Goal: Book appointment/travel/reservation

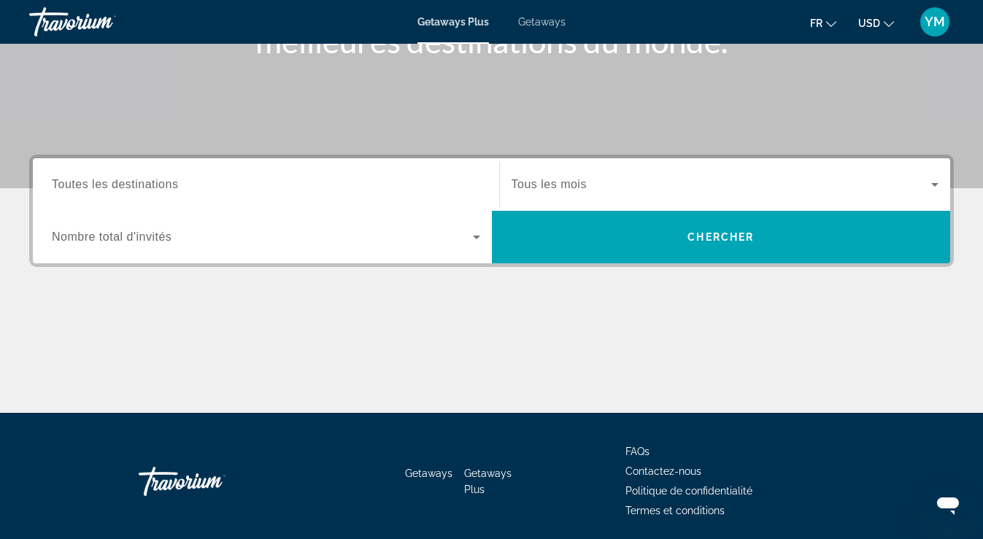
scroll to position [266, 0]
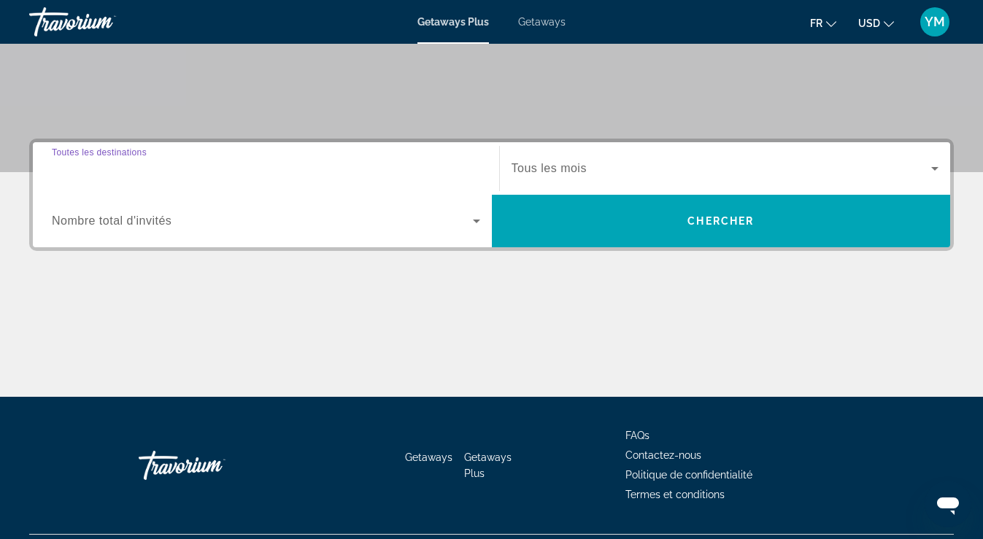
click at [356, 169] on input "Destination Toutes les destinations" at bounding box center [266, 170] width 429 height 18
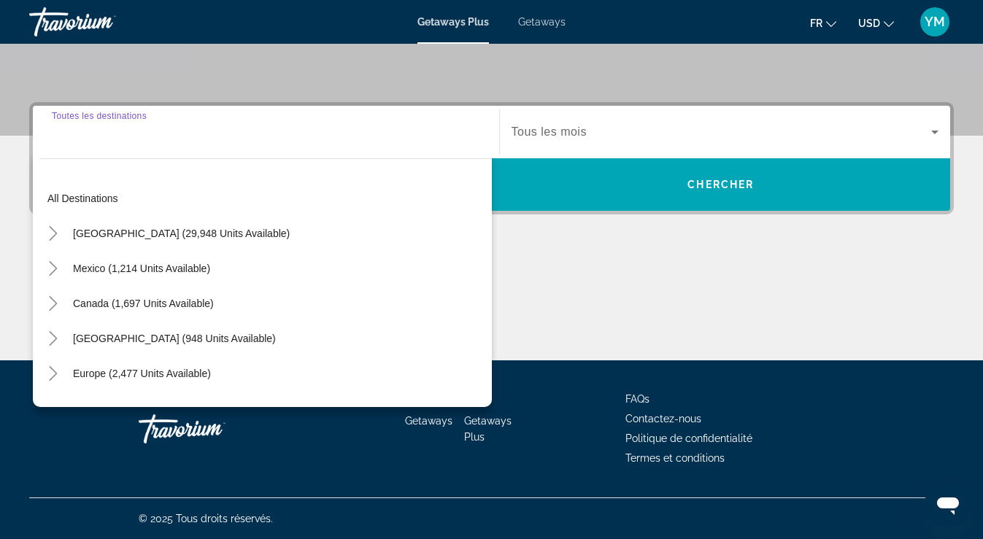
click at [237, 373] on div "Europe (2,477 units available)" at bounding box center [266, 373] width 452 height 35
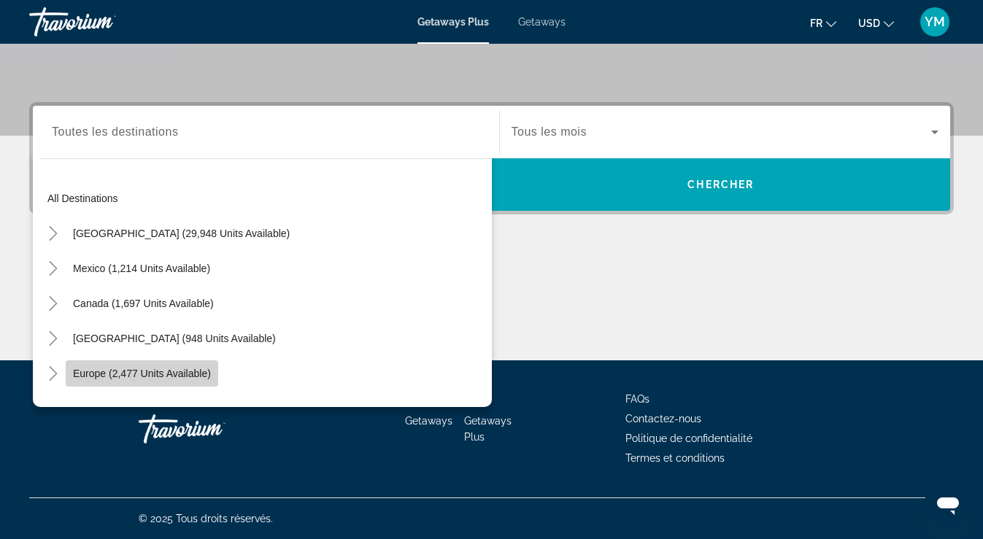
click at [193, 374] on span "Europe (2,477 units available)" at bounding box center [142, 374] width 138 height 12
type input "**********"
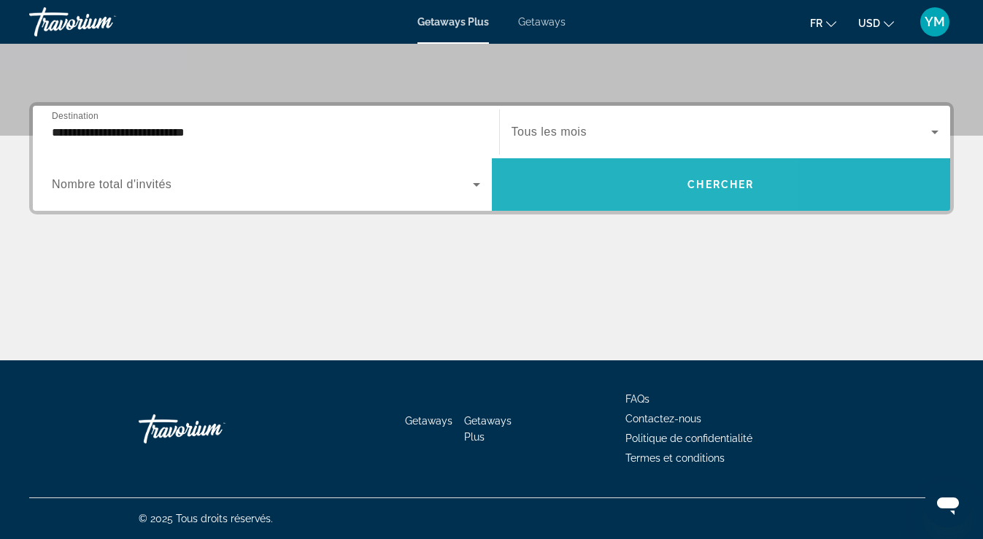
click at [596, 187] on span "Search widget" at bounding box center [721, 184] width 459 height 35
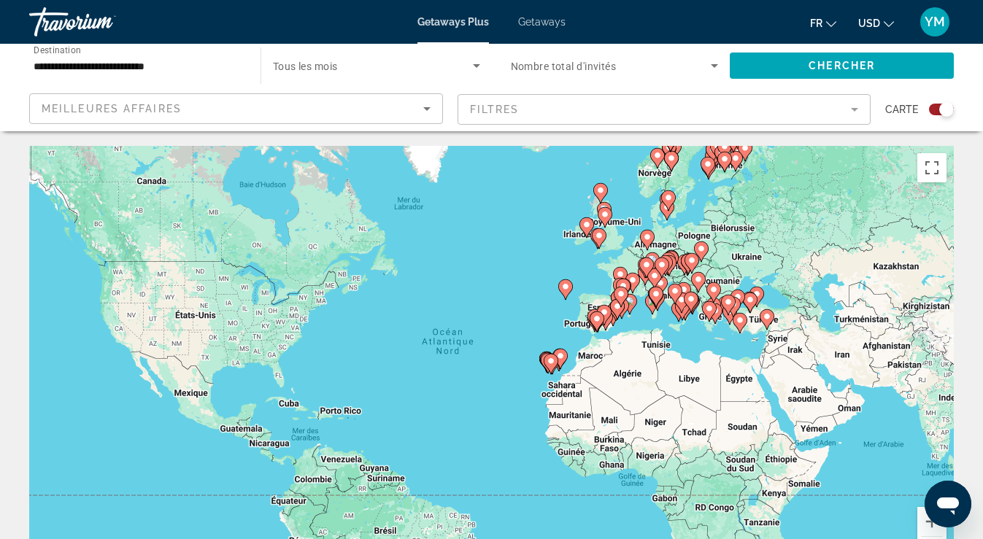
click at [595, 316] on image "Main content" at bounding box center [597, 319] width 9 height 9
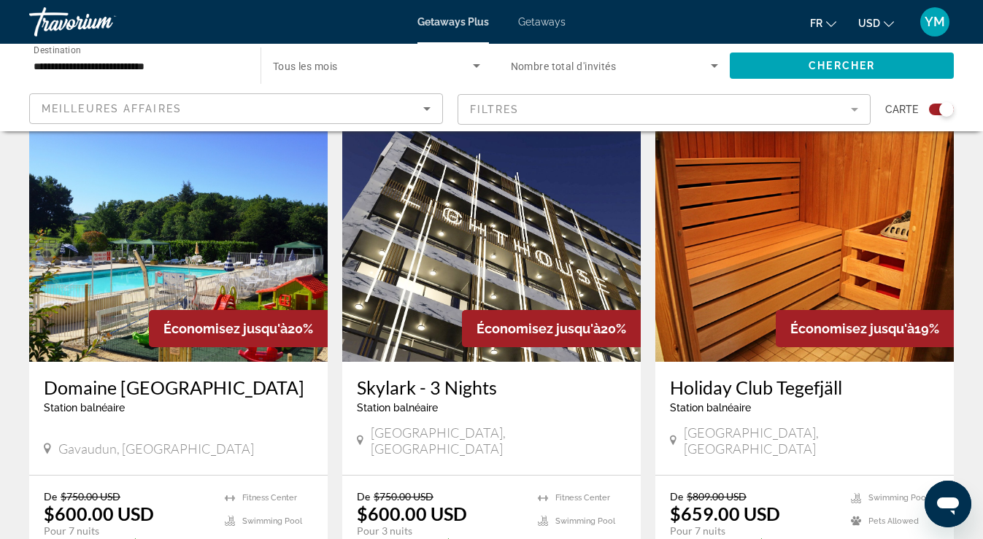
scroll to position [530, 0]
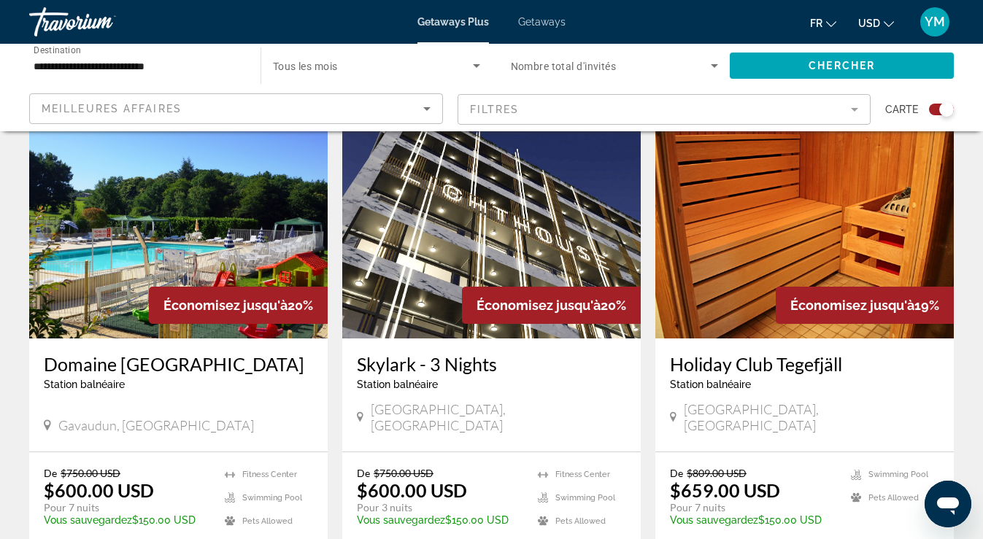
click at [539, 21] on span "Getaways" at bounding box center [541, 22] width 47 height 12
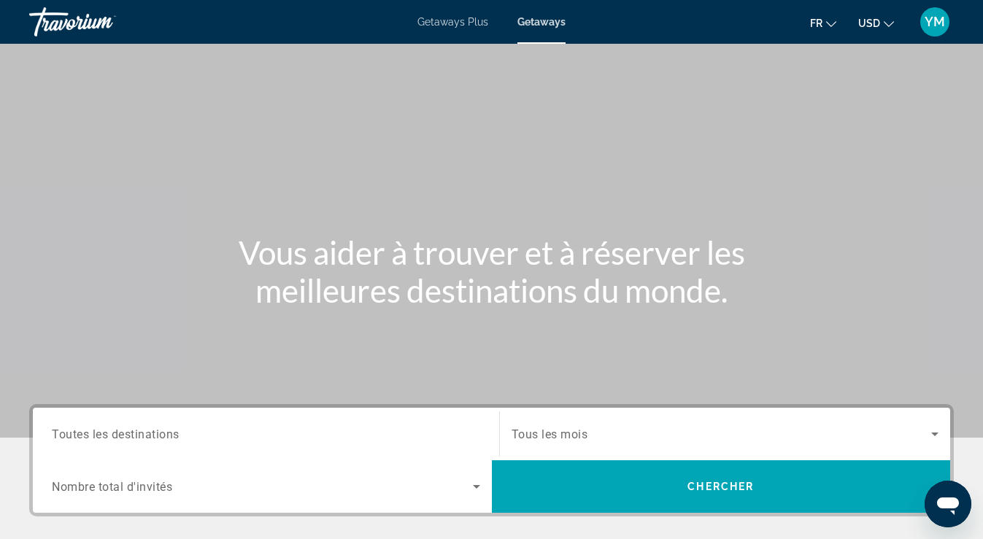
scroll to position [263, 0]
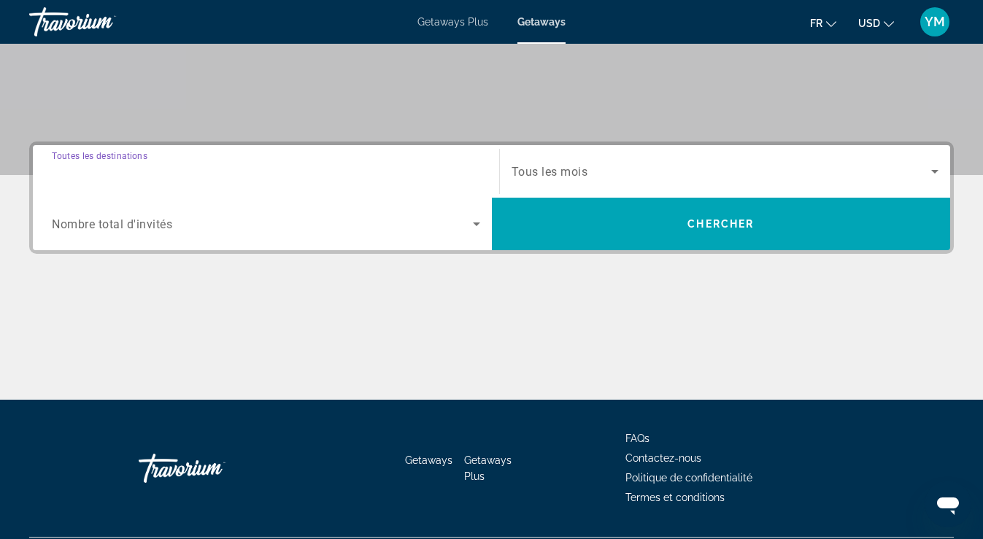
click at [418, 169] on input "Destination Toutes les destinations" at bounding box center [266, 173] width 429 height 18
